Goal: Task Accomplishment & Management: Use online tool/utility

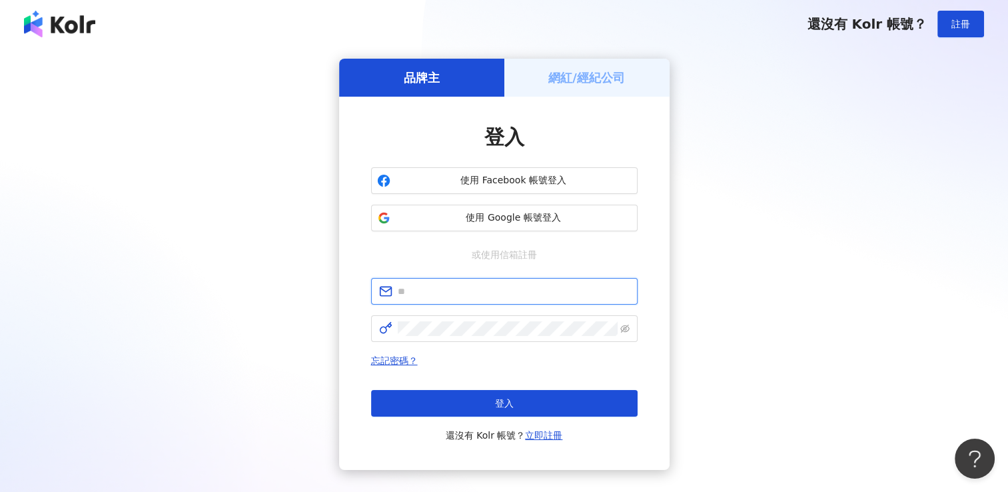
click at [486, 294] on input "text" at bounding box center [514, 291] width 232 height 15
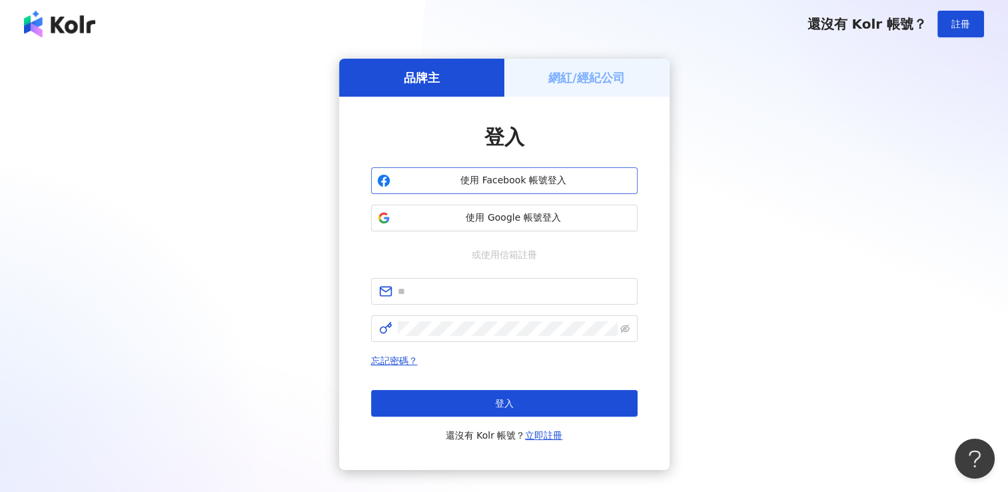
click at [577, 184] on span "使用 Facebook 帳號登入" at bounding box center [514, 180] width 236 height 13
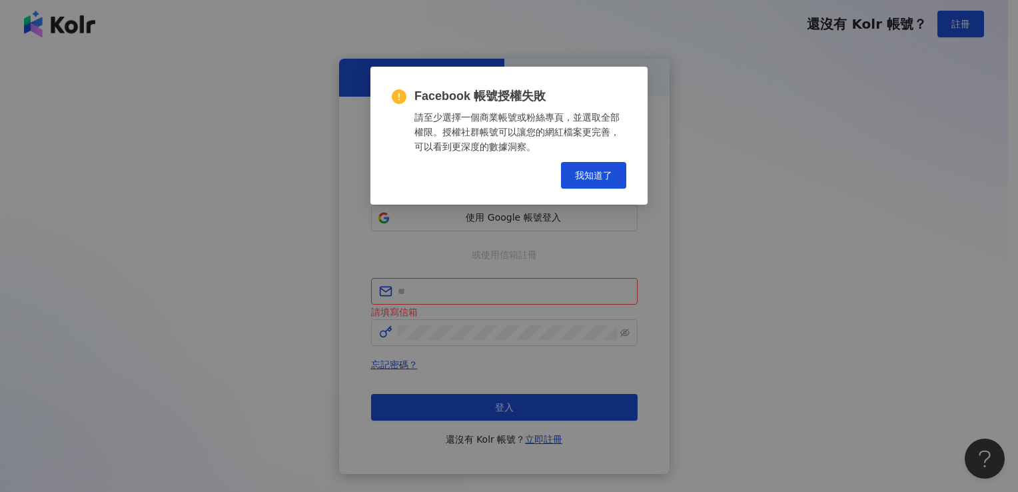
click at [564, 217] on div "Facebook 帳號授權失敗 請至少選擇一個商業帳號或粉絲專頁，並選取全部權限。授權社群帳號可以讓您的網紅檔案更完善，可以看到更深度的數據洞察。 Cance…" at bounding box center [509, 246] width 1018 height 492
click at [584, 174] on span "我知道了" at bounding box center [593, 175] width 37 height 11
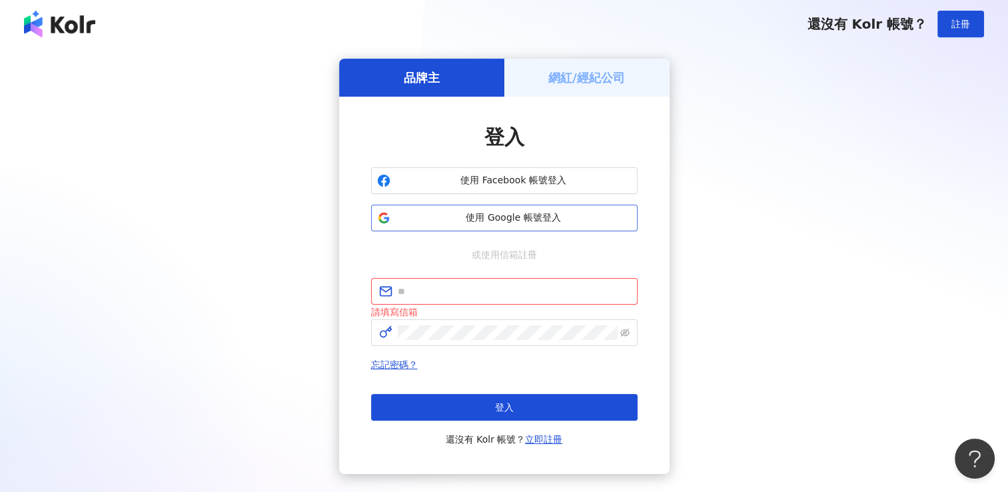
click at [550, 221] on span "使用 Google 帳號登入" at bounding box center [514, 217] width 236 height 13
click at [564, 217] on span "使用 Google 帳號登入" at bounding box center [514, 217] width 236 height 13
